Goal: Information Seeking & Learning: Learn about a topic

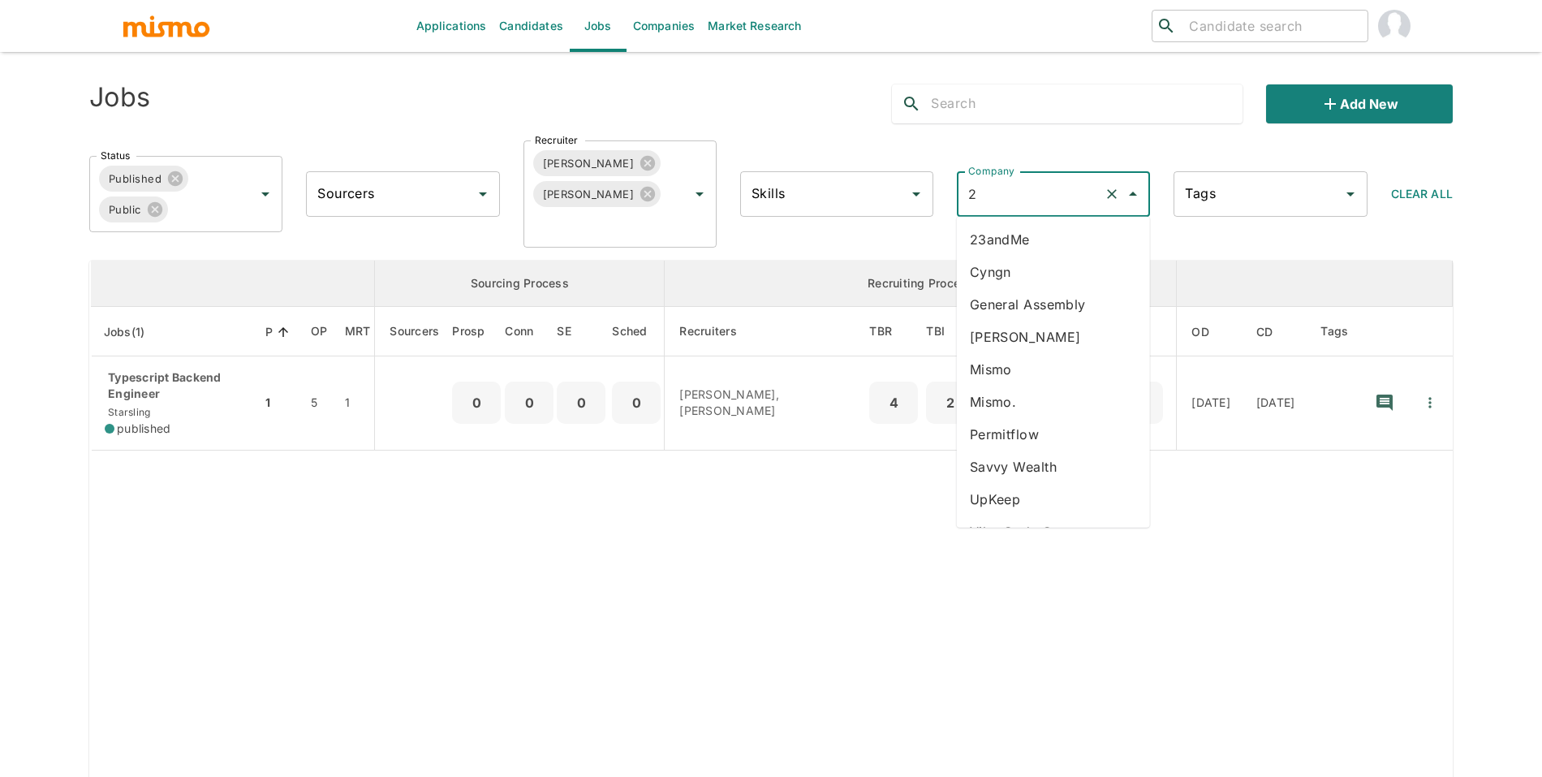
type input "23"
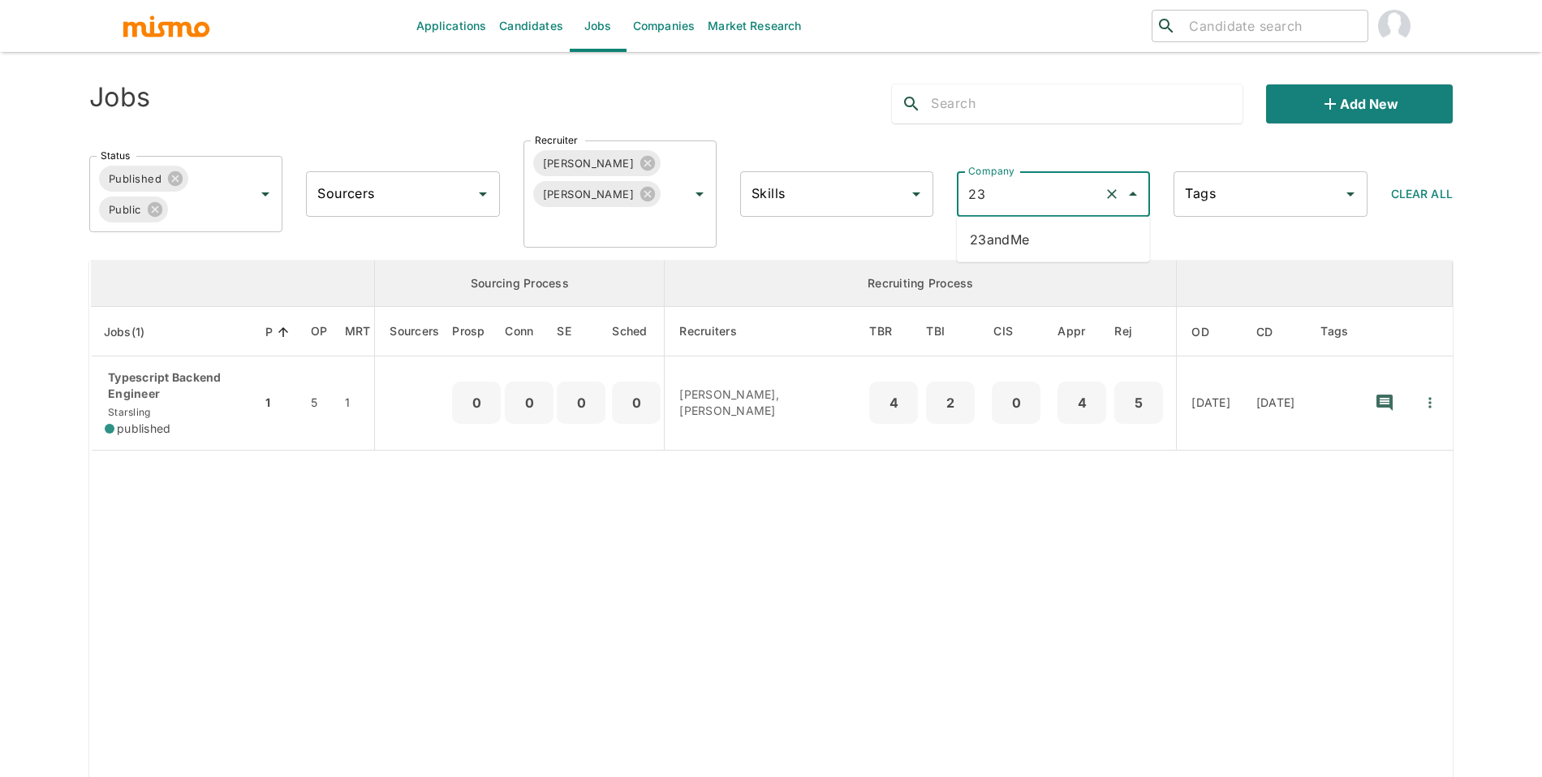
click at [1018, 235] on li "23andMe" at bounding box center [1053, 239] width 193 height 32
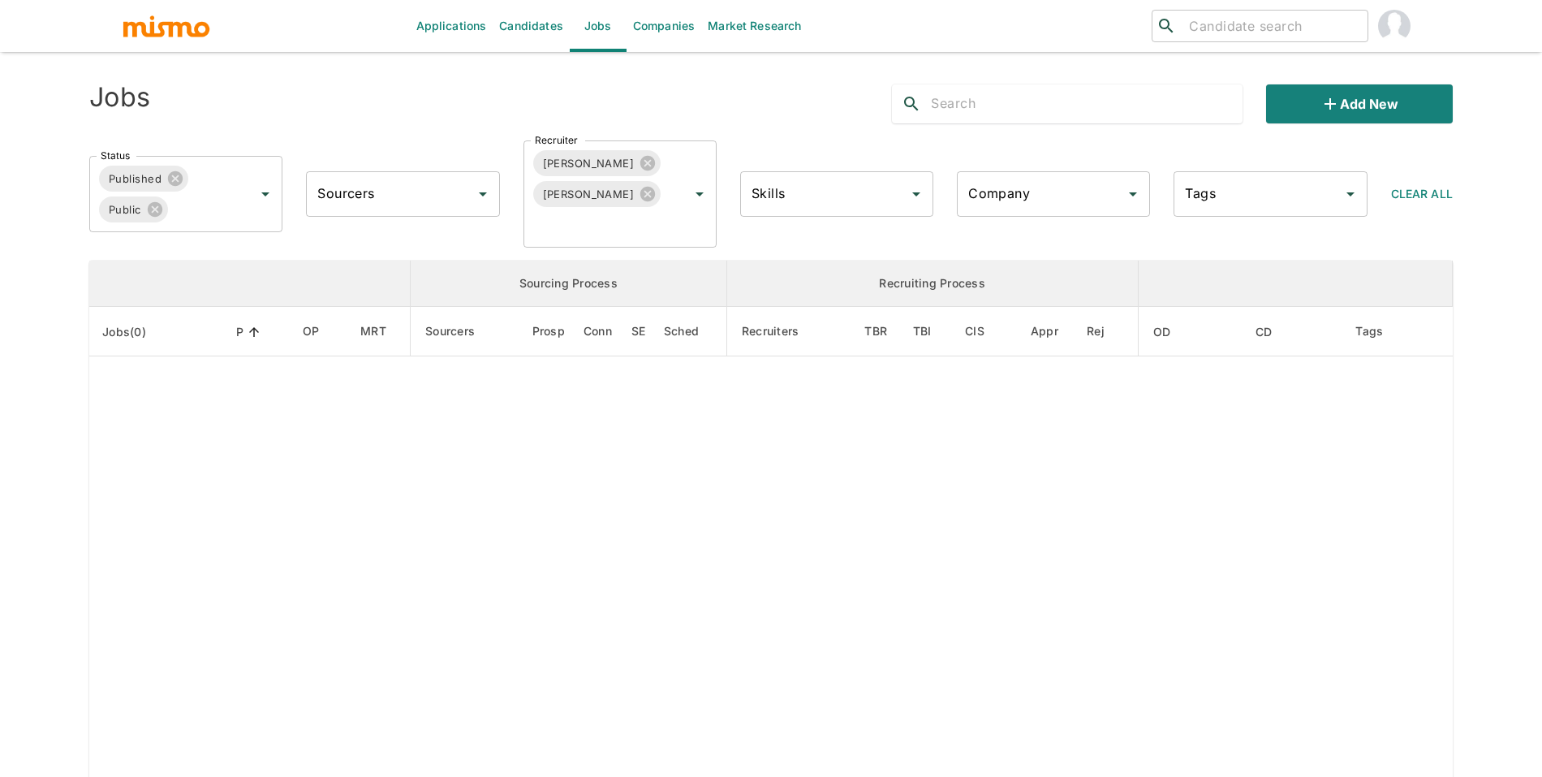
type input "23andMe"
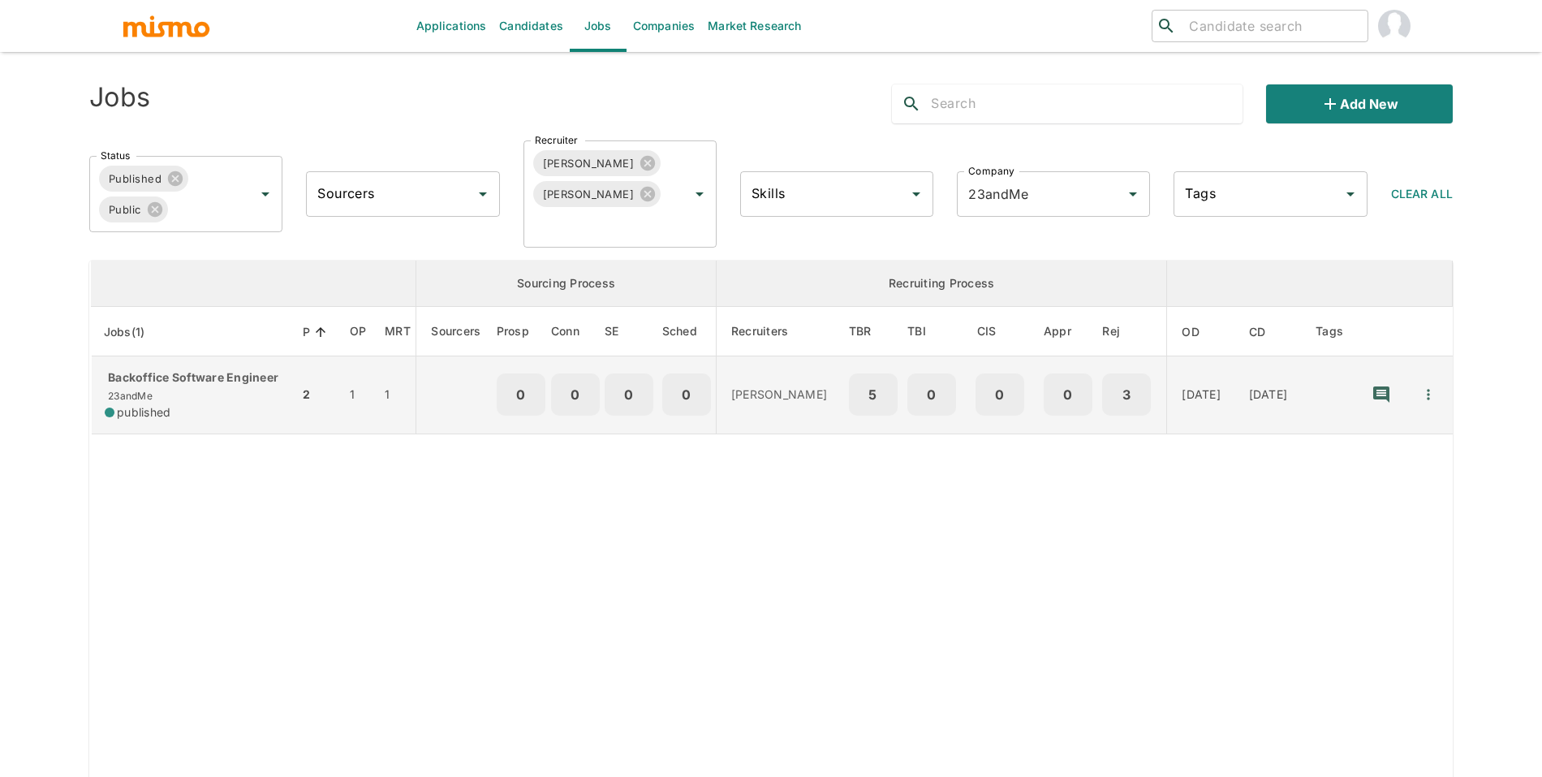
click at [195, 406] on div "Backoffice Software Engineer 23andMe published" at bounding box center [195, 394] width 181 height 51
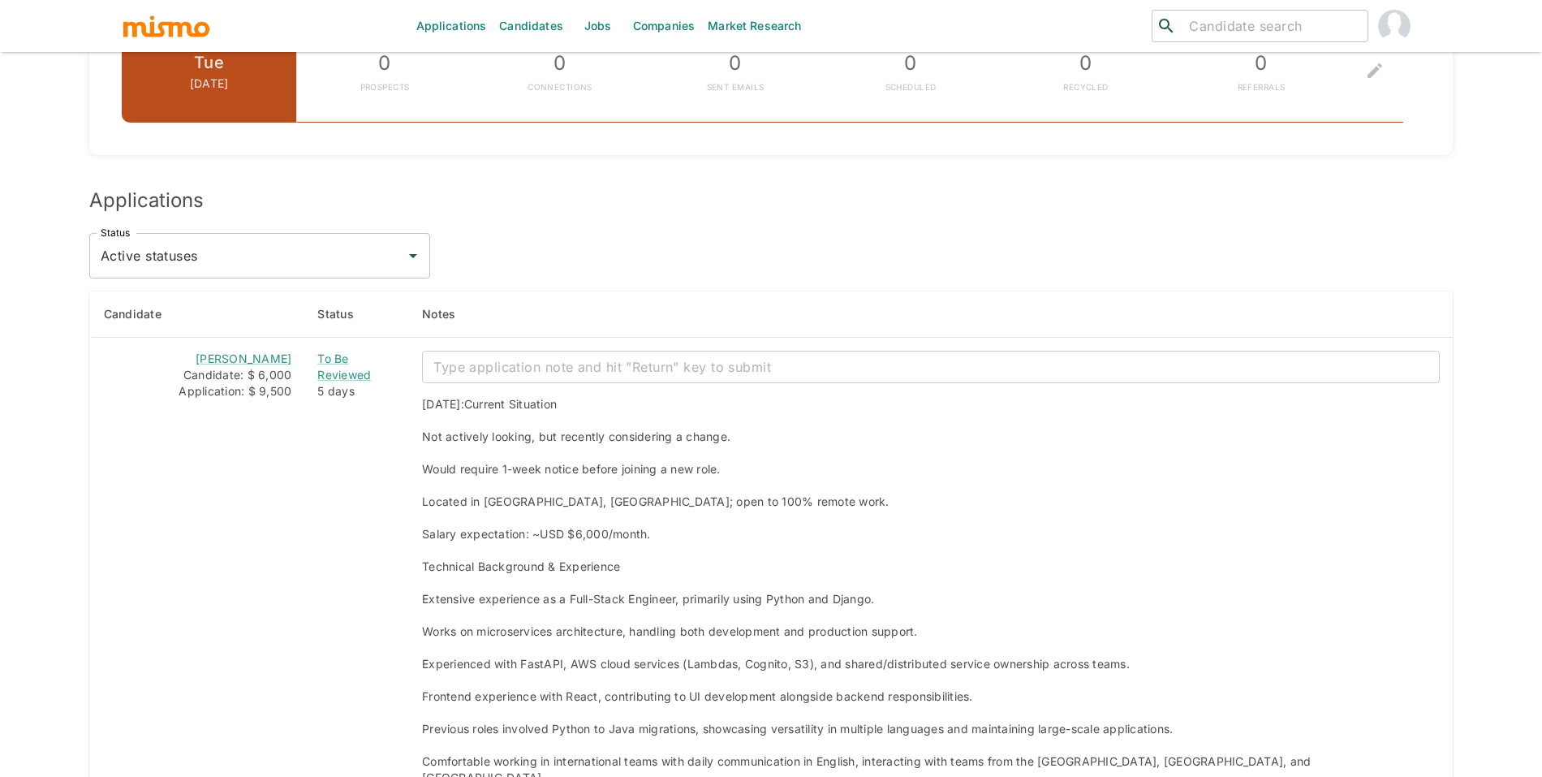
scroll to position [1241, 0]
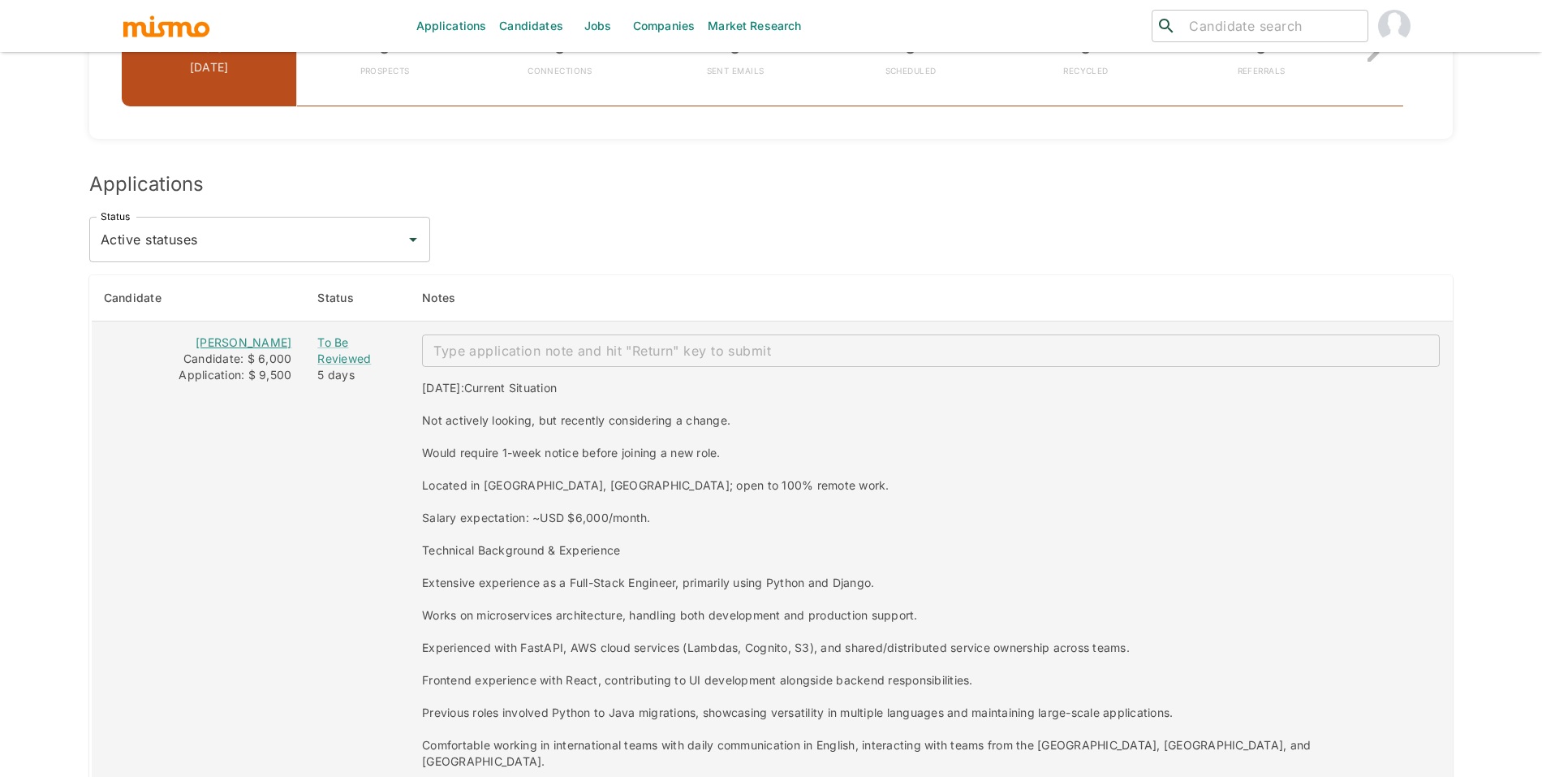
click at [245, 345] on link "[PERSON_NAME]" at bounding box center [244, 342] width 96 height 14
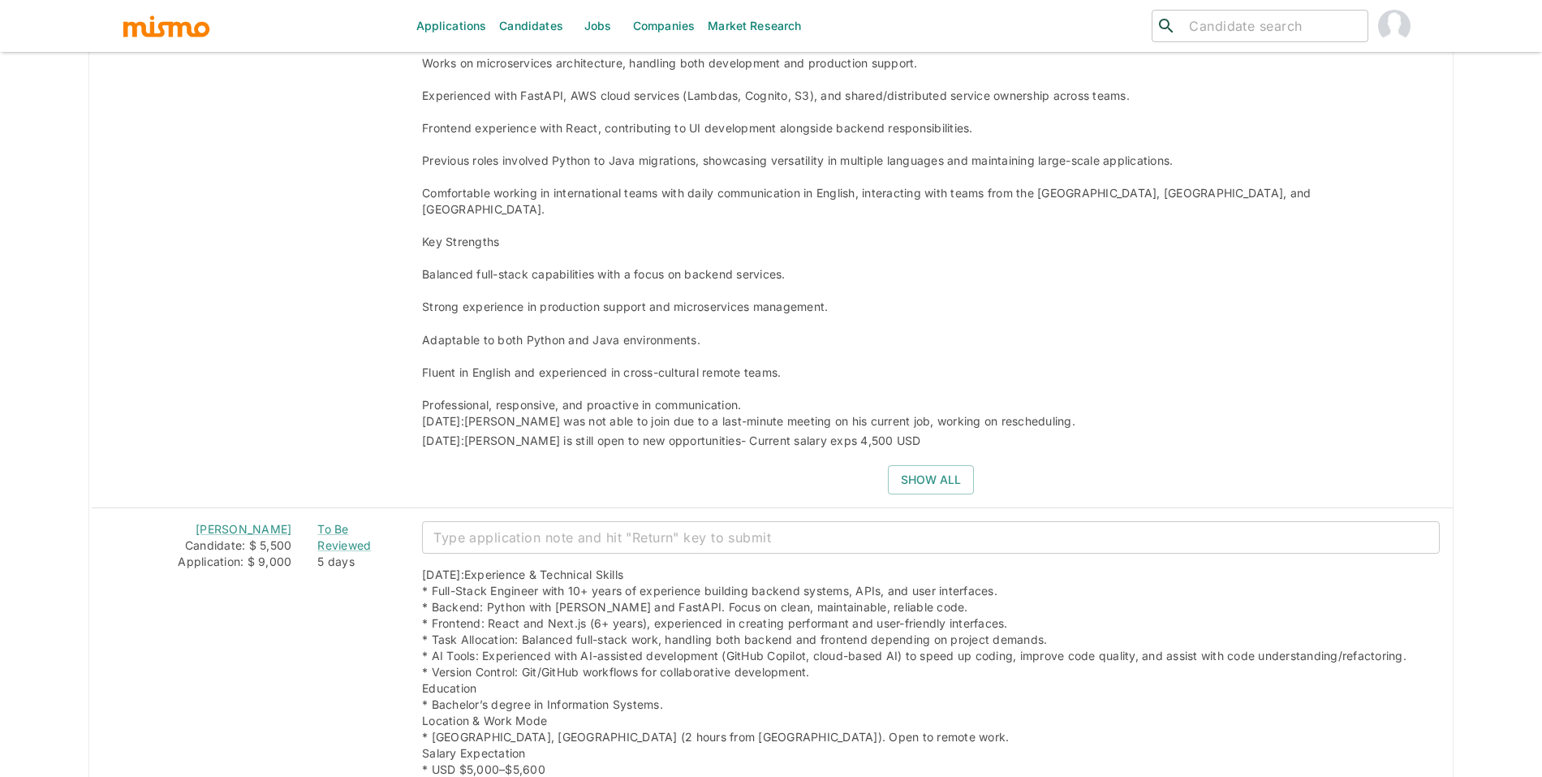
scroll to position [1799, 0]
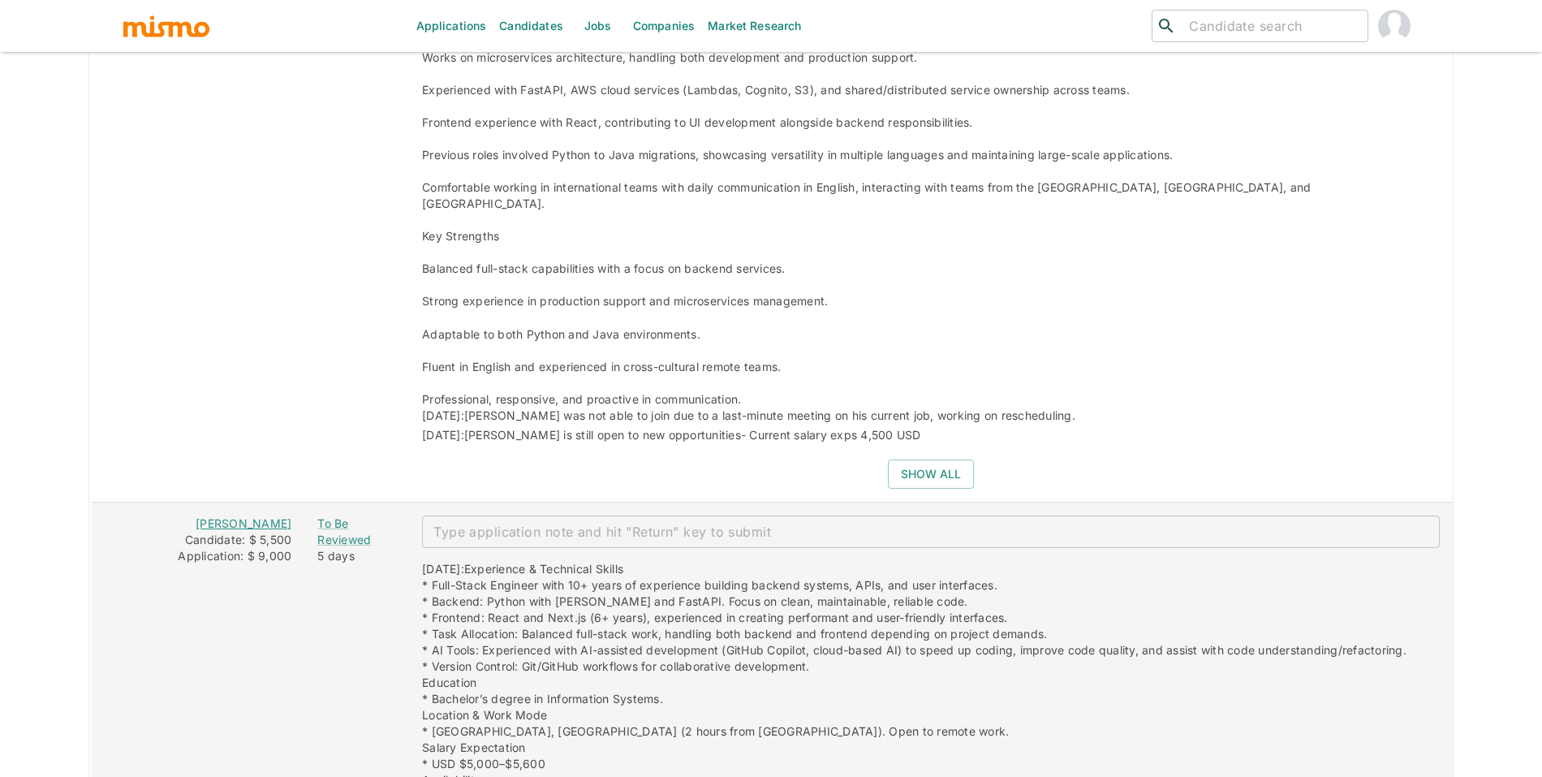
click at [227, 516] on link "[PERSON_NAME]" at bounding box center [244, 523] width 96 height 14
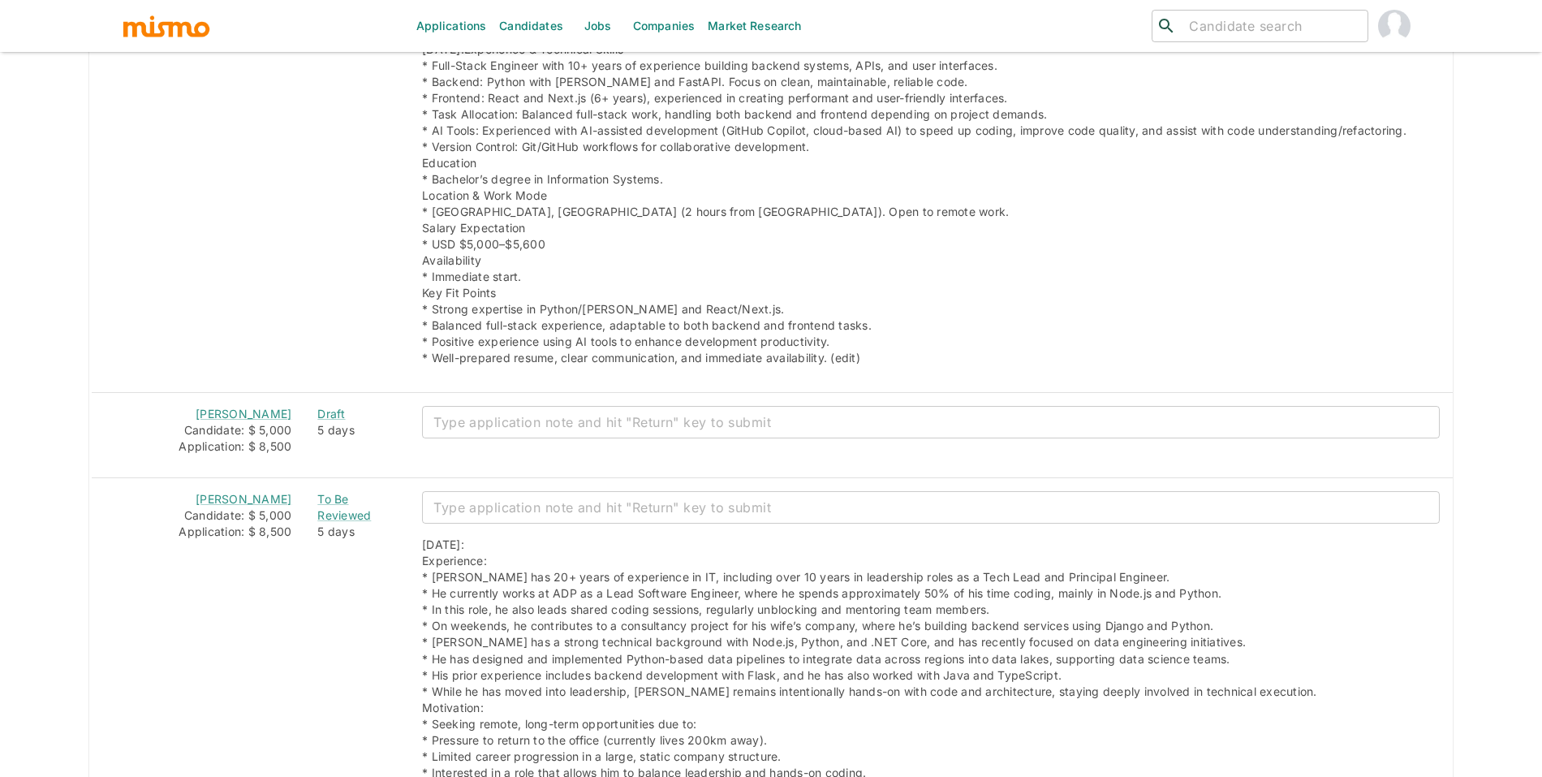
scroll to position [2323, 0]
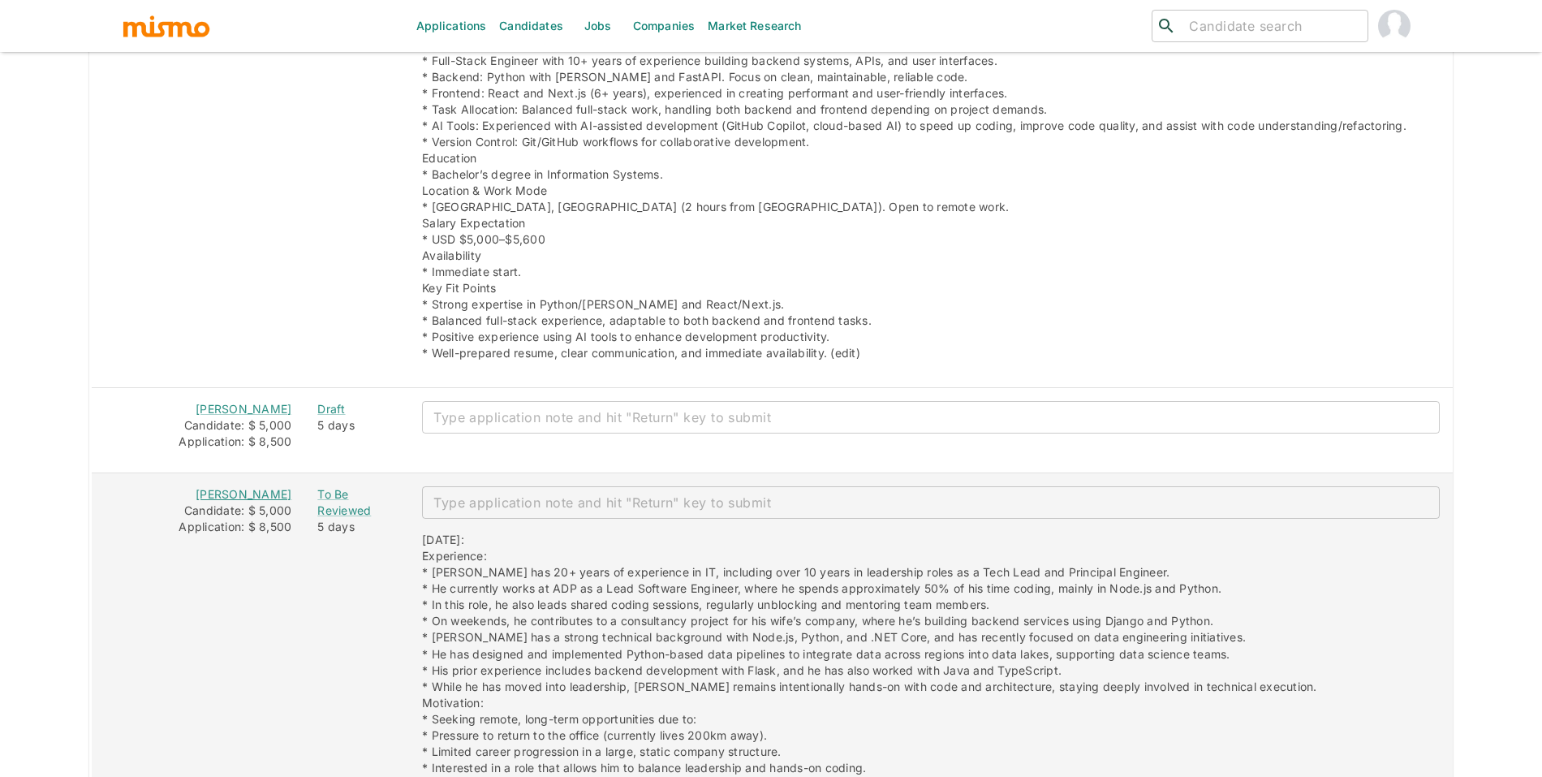
click at [255, 487] on link "[PERSON_NAME]" at bounding box center [244, 494] width 96 height 14
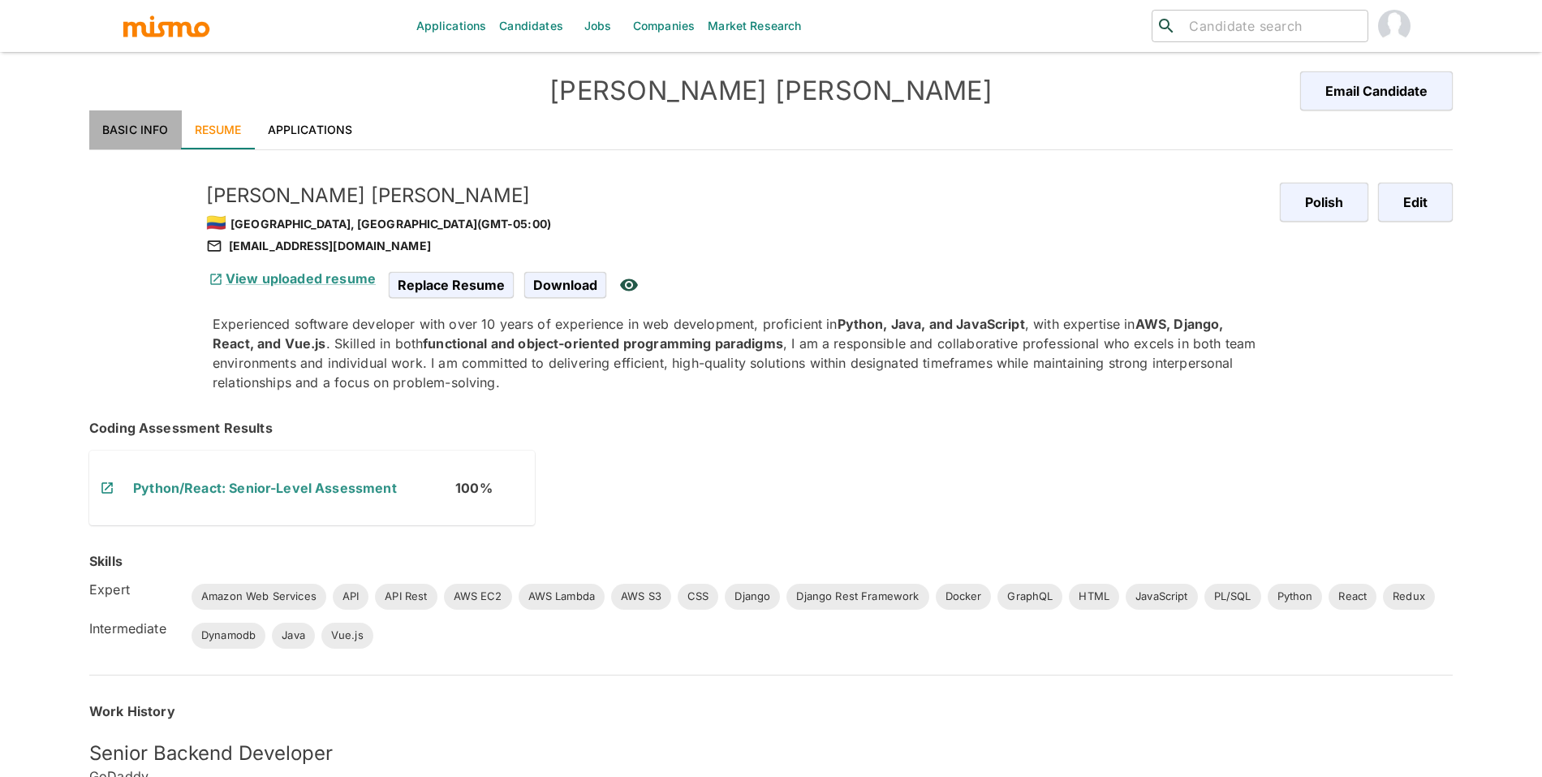
click at [152, 130] on link "Basic Info" at bounding box center [135, 129] width 93 height 39
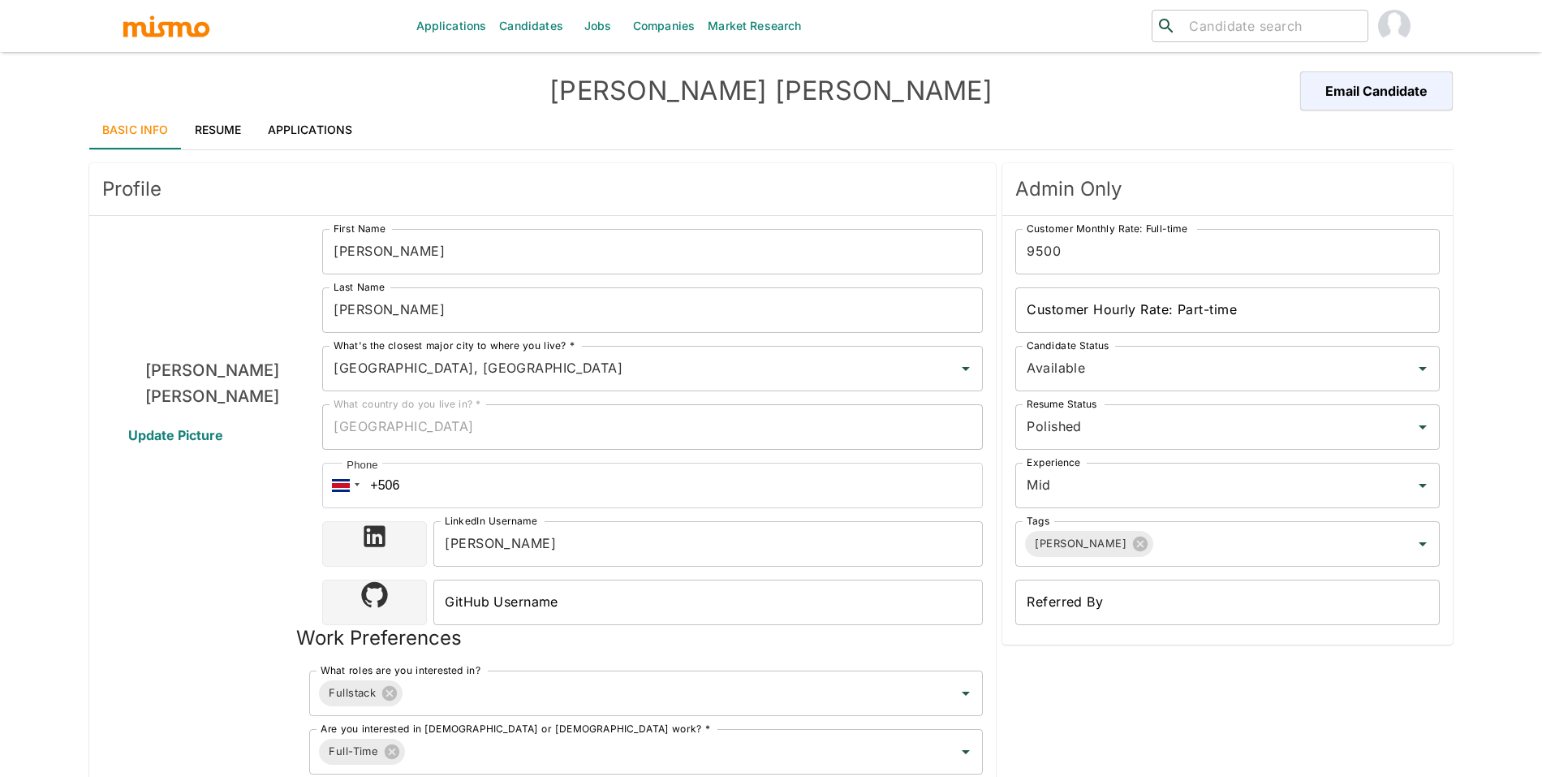
click at [208, 135] on link "Resume" at bounding box center [218, 129] width 73 height 39
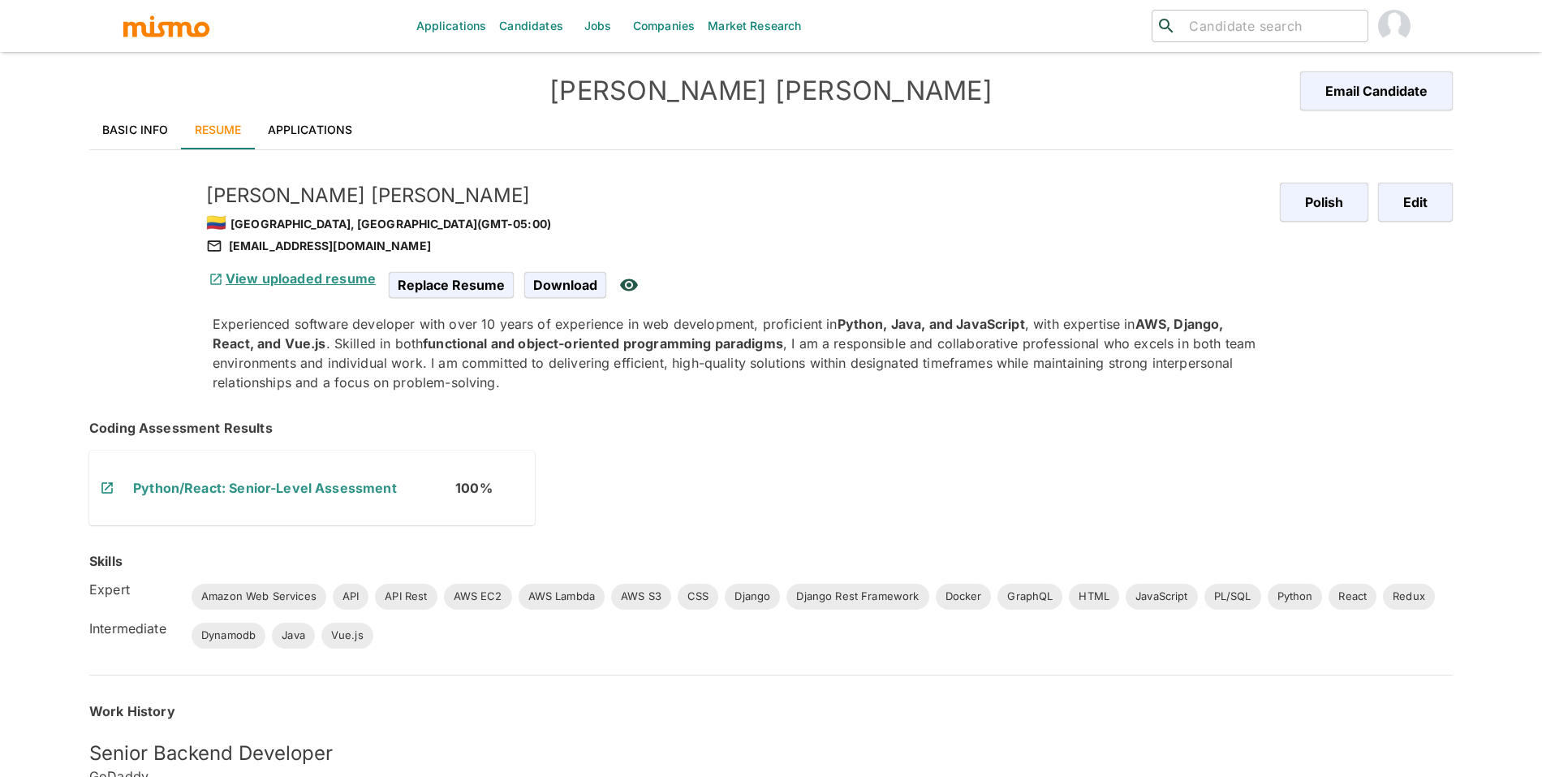
click at [279, 283] on link "View uploaded resume" at bounding box center [291, 278] width 170 height 16
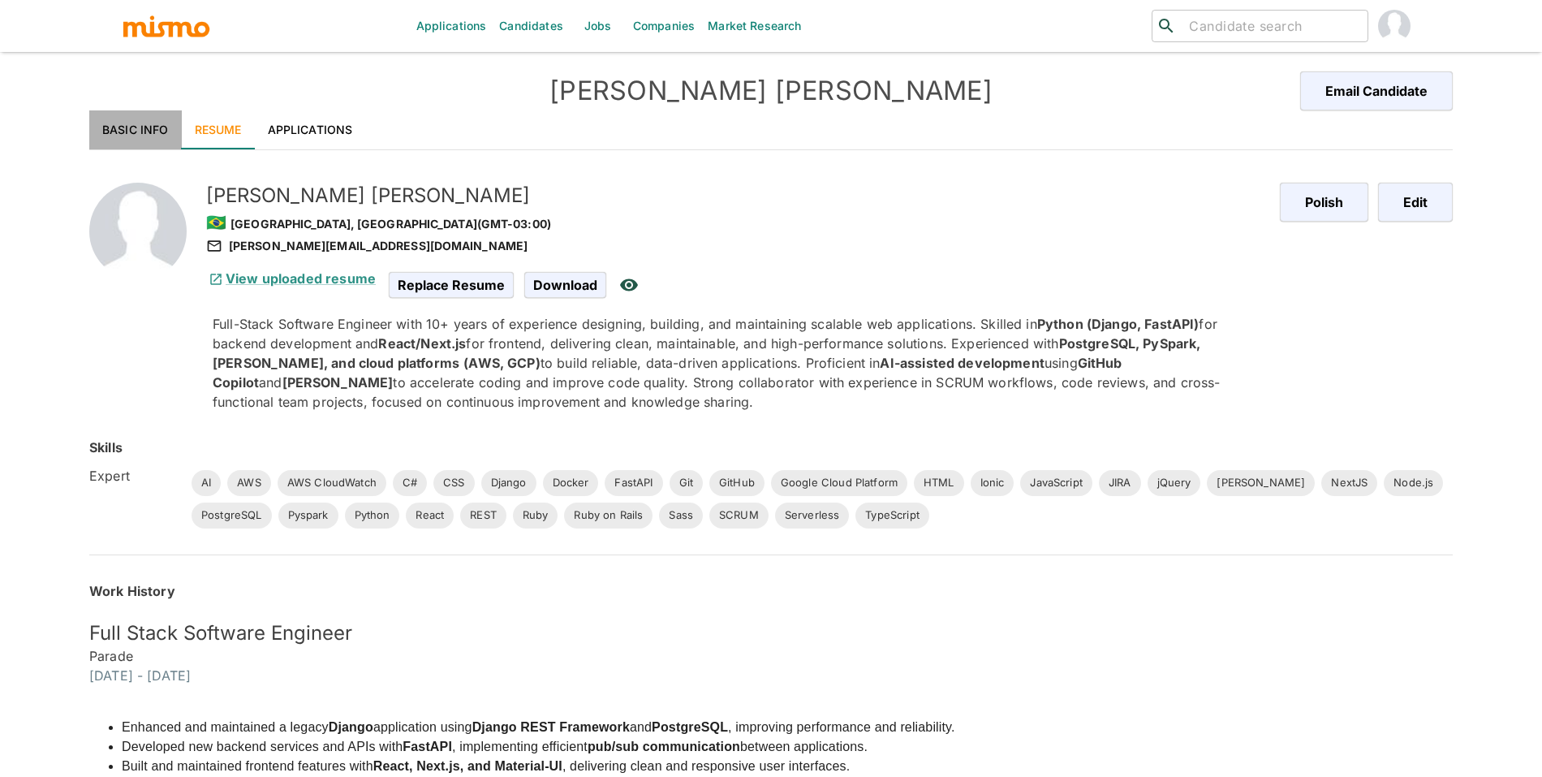
click at [117, 127] on link "Basic Info" at bounding box center [135, 129] width 93 height 39
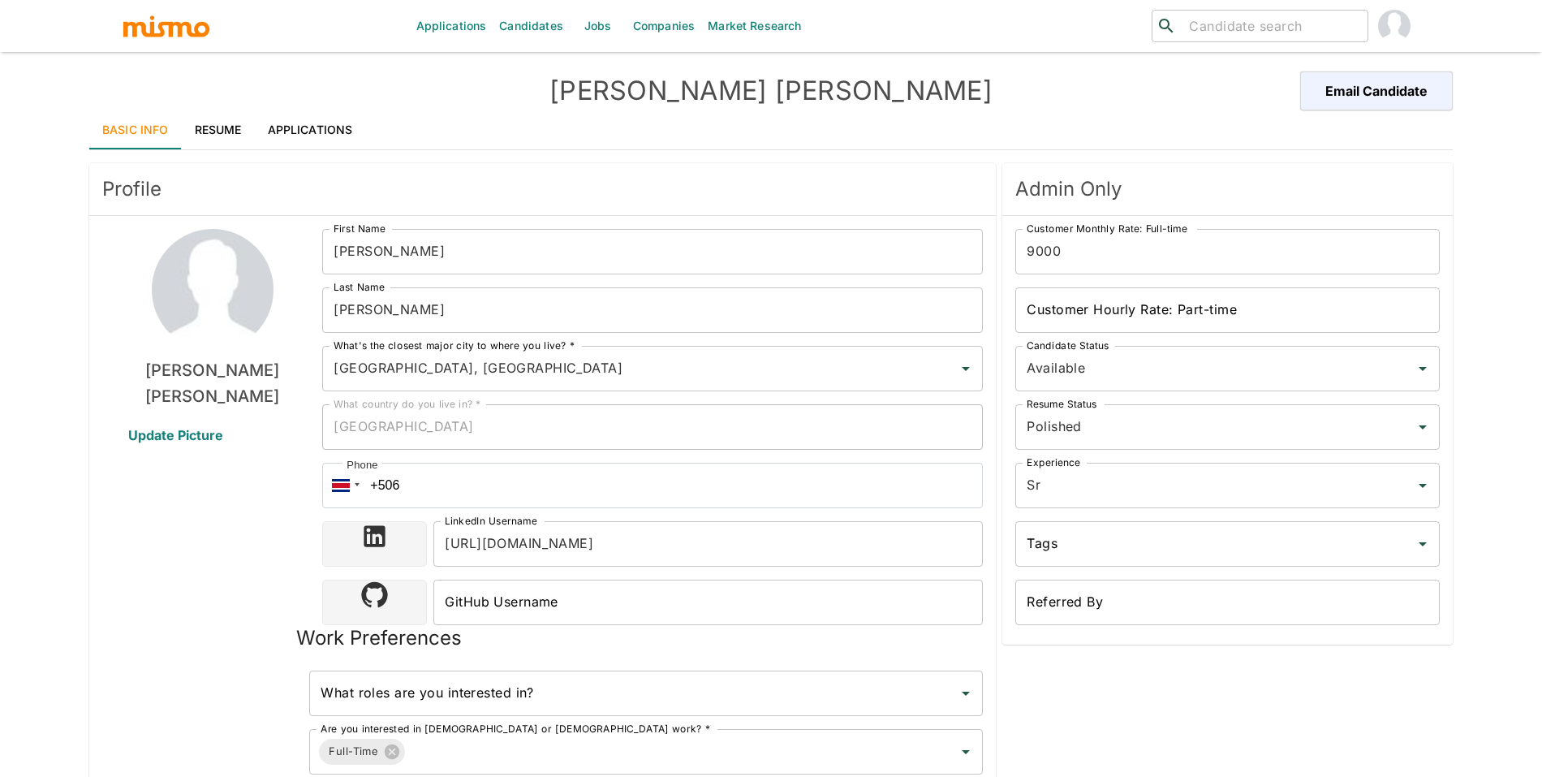
scroll to position [85, 0]
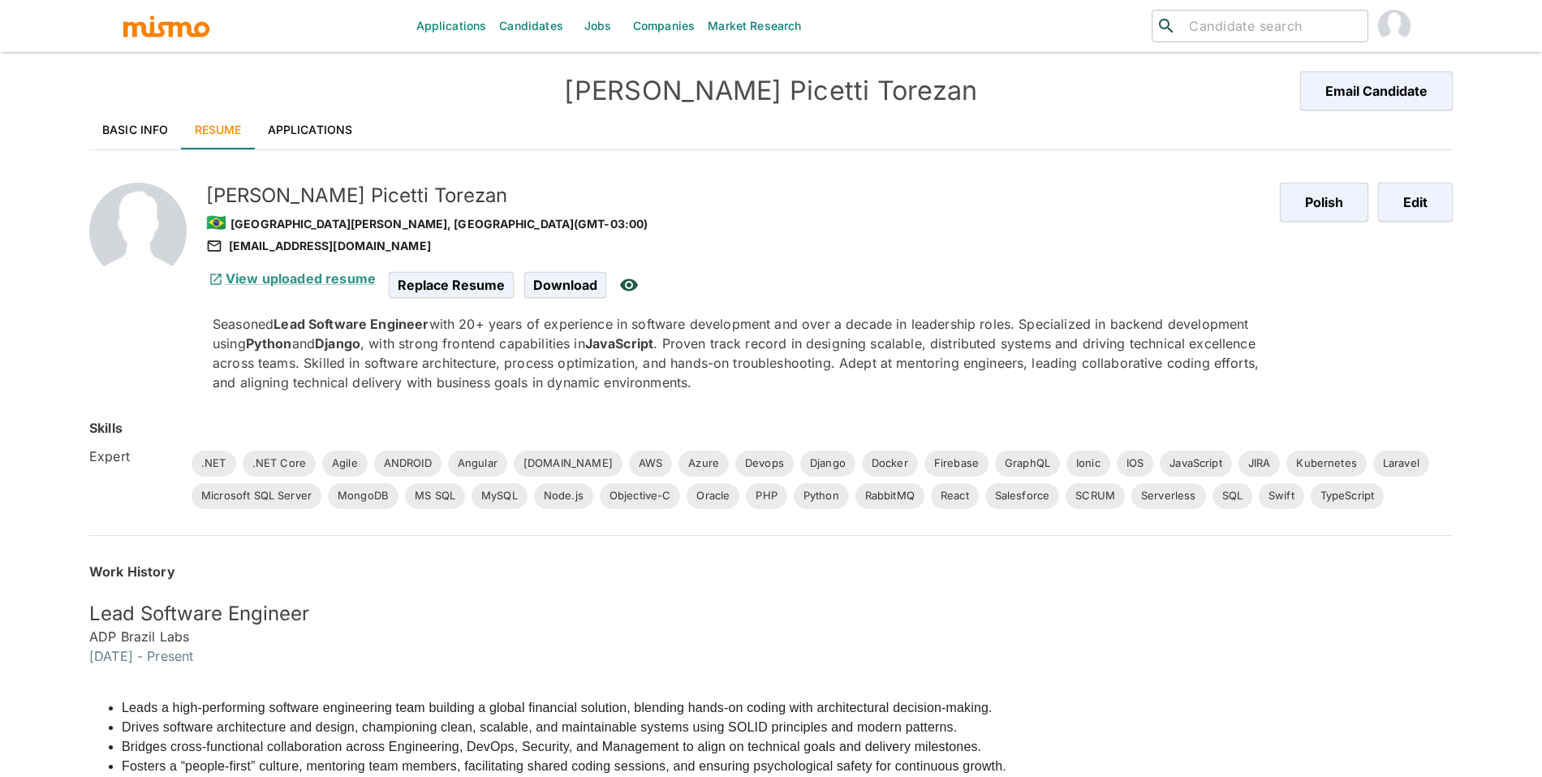
click at [153, 134] on link "Basic Info" at bounding box center [135, 129] width 93 height 39
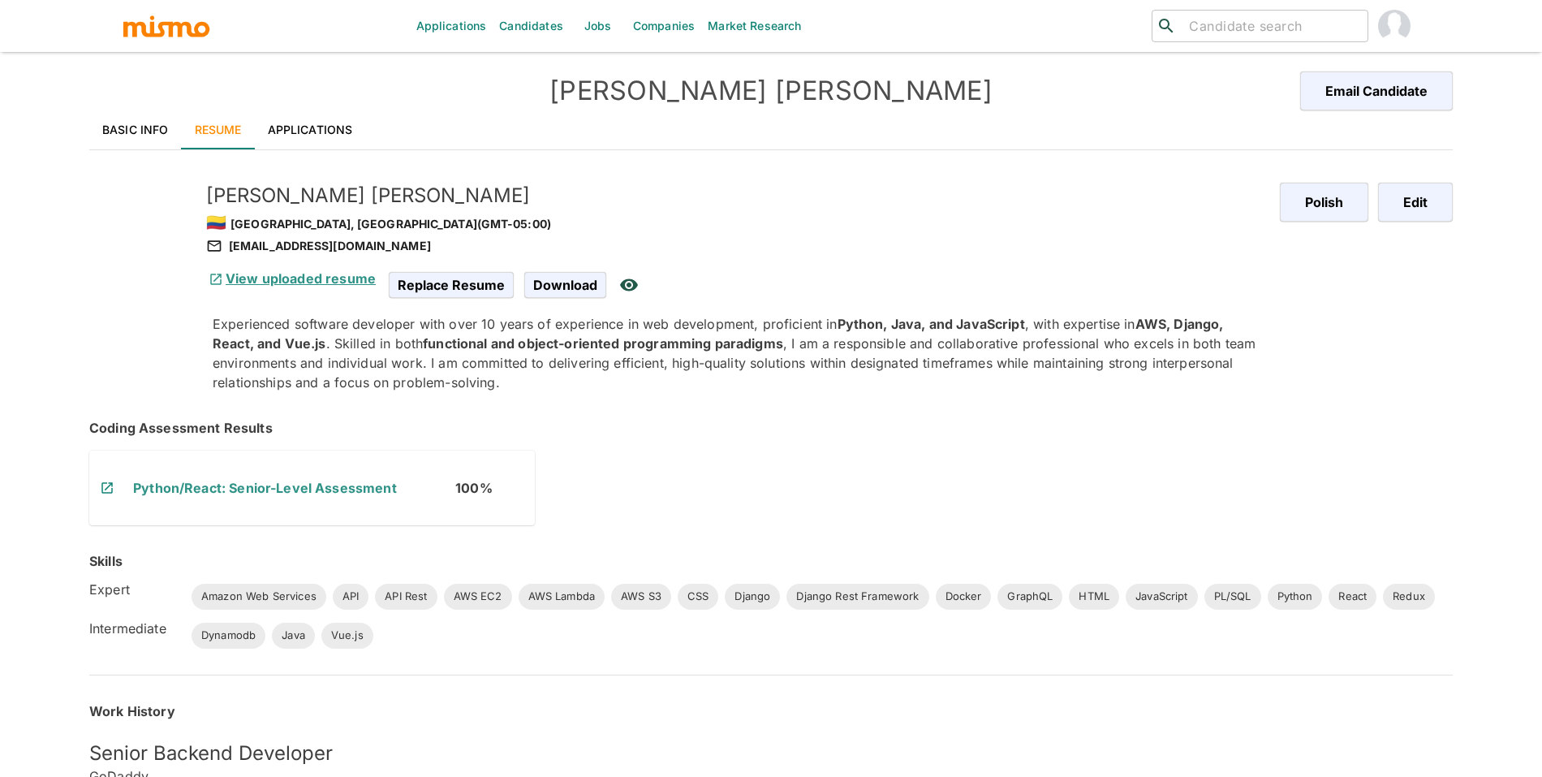
click at [275, 277] on link "View uploaded resume" at bounding box center [291, 278] width 170 height 16
